Goal: Task Accomplishment & Management: Manage account settings

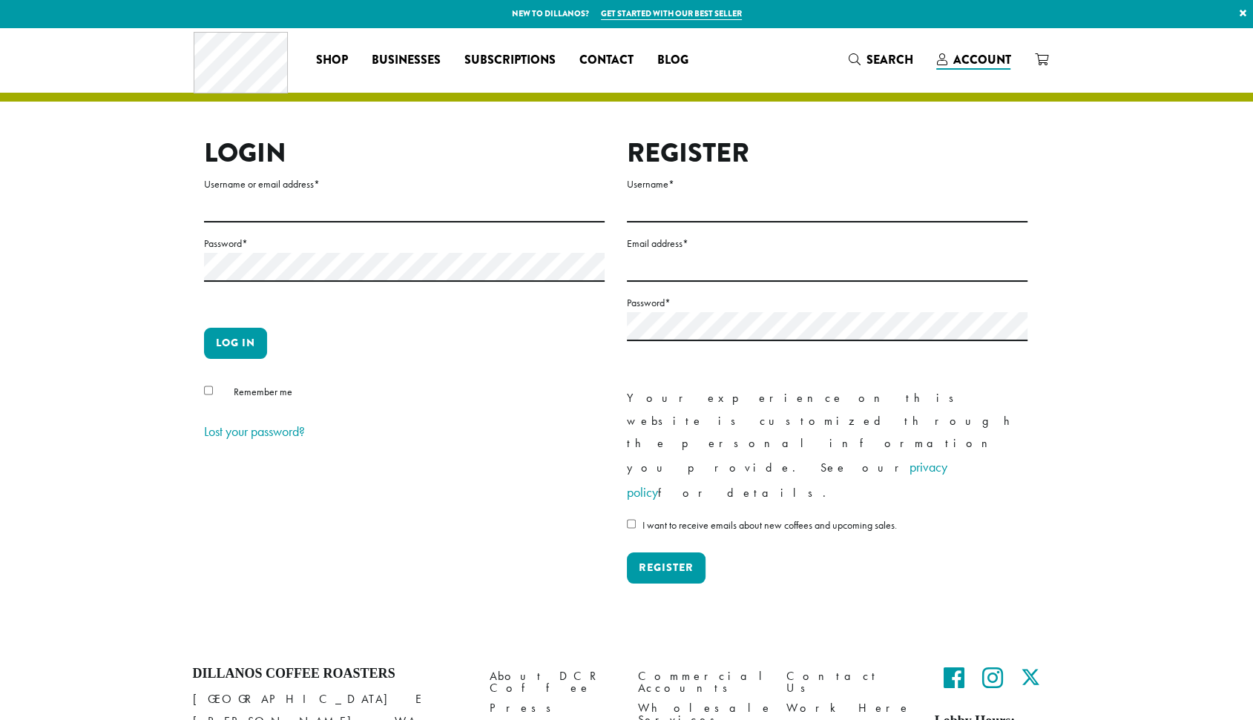
click at [531, 223] on form "Username or email address * Password * Log in Remember me Lost your password?" at bounding box center [404, 309] width 400 height 269
click at [534, 217] on input "Username or email address *" at bounding box center [404, 208] width 400 height 29
type input "**********"
click at [215, 345] on button "Log in" at bounding box center [235, 343] width 63 height 31
